Goal: Transaction & Acquisition: Book appointment/travel/reservation

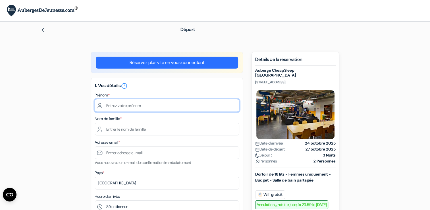
click at [194, 110] on input "text" at bounding box center [167, 105] width 145 height 13
type input "REY"
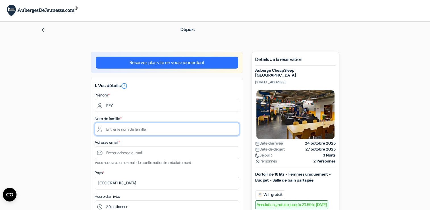
type input "[PERSON_NAME]"
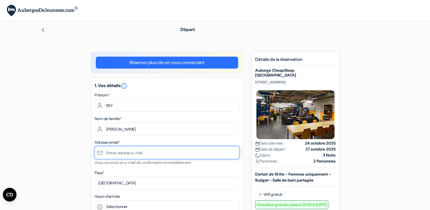
type input "[EMAIL_ADDRESS][DOMAIN_NAME]"
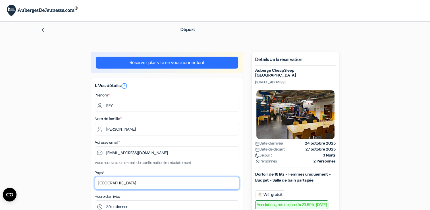
select select "67"
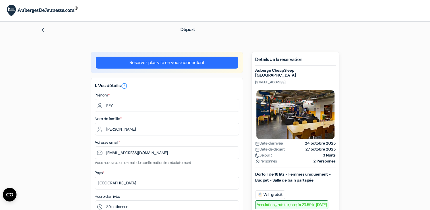
type input "0609960514"
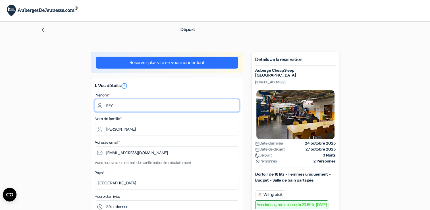
click at [135, 110] on input "REY" at bounding box center [167, 105] width 145 height 13
click at [131, 107] on input "REY" at bounding box center [167, 105] width 145 height 13
type input "maëlys"
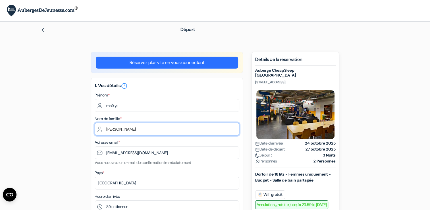
click at [99, 128] on input "[PERSON_NAME]" at bounding box center [167, 128] width 145 height 13
type input "rey"
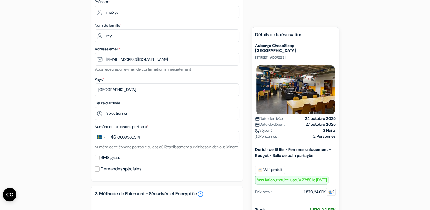
scroll to position [97, 0]
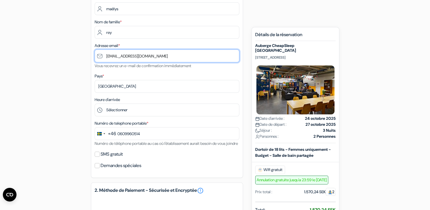
click at [107, 57] on input "[EMAIL_ADDRESS][DOMAIN_NAME]" at bounding box center [167, 55] width 145 height 13
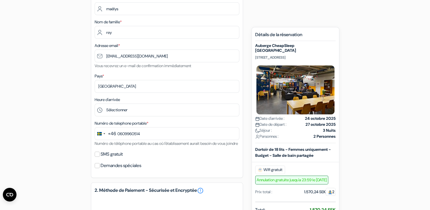
click at [60, 78] on div "add_box Auberge CheapSleep [GEOGRAPHIC_DATA] [STREET_ADDRESS] Détails de l'étab…" at bounding box center [215, 162] width 375 height 414
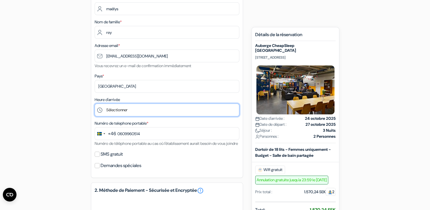
click at [149, 116] on select "Sélectionner 1:00 2:00 3:00 4:00 5:00 6:00 7:00 8:00 9:00 10:00 11:00 12:00 13:…" at bounding box center [167, 109] width 145 height 13
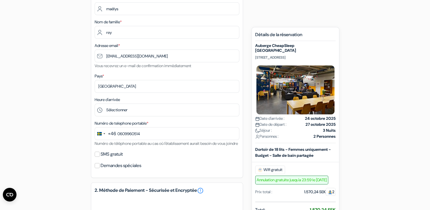
click at [306, 16] on div "add_box Auberge CheapSleep [GEOGRAPHIC_DATA] [STREET_ADDRESS] Détails de l'étab…" at bounding box center [215, 162] width 375 height 414
drag, startPoint x: 288, startPoint y: 54, endPoint x: 259, endPoint y: 53, distance: 28.7
click at [259, 55] on p "[STREET_ADDRESS]" at bounding box center [295, 57] width 80 height 5
drag, startPoint x: 259, startPoint y: 53, endPoint x: 253, endPoint y: 53, distance: 6.0
click at [253, 53] on div "Nouvelle Réservation Détails de la réservation [GEOGRAPHIC_DATA][STREET_ADDRESS…" at bounding box center [295, 146] width 88 height 238
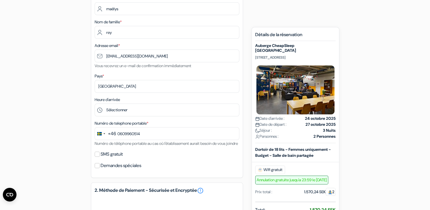
copy p "[STREET_ADDRESS]"
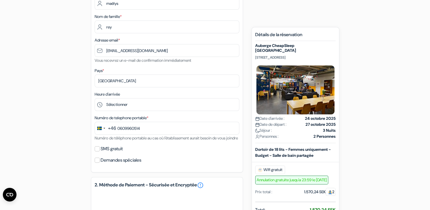
scroll to position [103, 0]
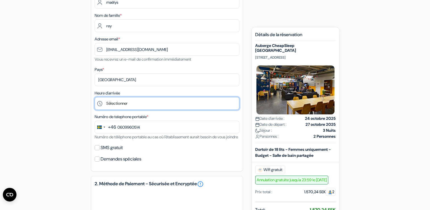
click at [156, 101] on select "Sélectionner 1:00 2:00 3:00 4:00 5:00 6:00 7:00 8:00 9:00 10:00 11:00 12:00 13:…" at bounding box center [167, 103] width 145 height 13
select select "11"
click at [95, 97] on select "Sélectionner 1:00 2:00 3:00 4:00 5:00 6:00 7:00 8:00 9:00 10:00 11:00 12:00 13:…" at bounding box center [167, 103] width 145 height 13
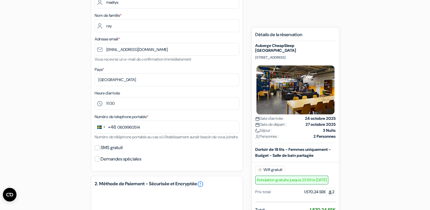
click at [115, 125] on div "+46" at bounding box center [112, 127] width 8 height 7
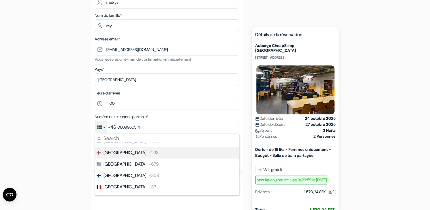
scroll to position [826, 0]
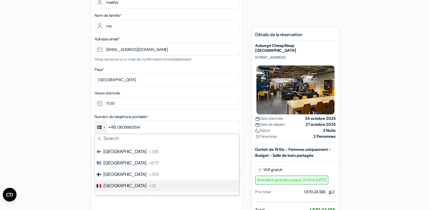
click at [131, 184] on li "France +33" at bounding box center [166, 185] width 145 height 11
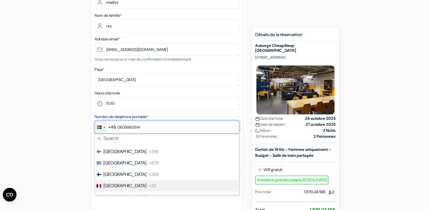
type input "6 09 96 05 14"
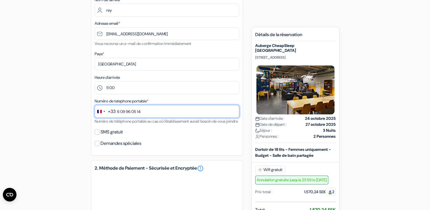
scroll to position [122, 0]
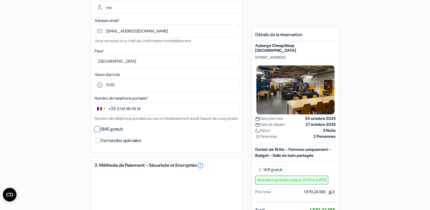
click at [97, 131] on input "SMS gratuit" at bounding box center [97, 128] width 5 height 5
checkbox input "true"
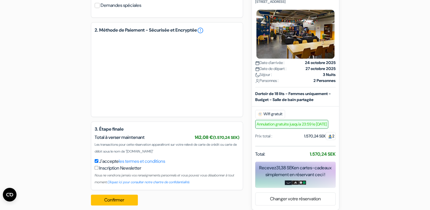
scroll to position [285, 0]
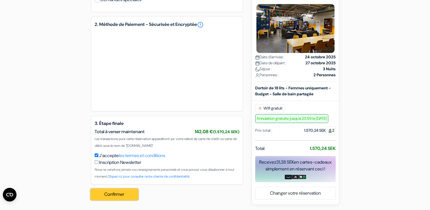
click at [124, 192] on button "Confirmer Loading..." at bounding box center [114, 194] width 47 height 11
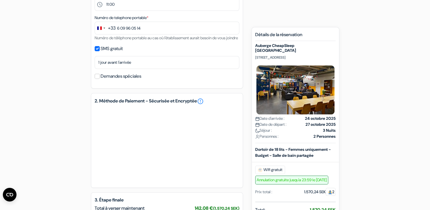
scroll to position [301, 0]
